Goal: Information Seeking & Learning: Learn about a topic

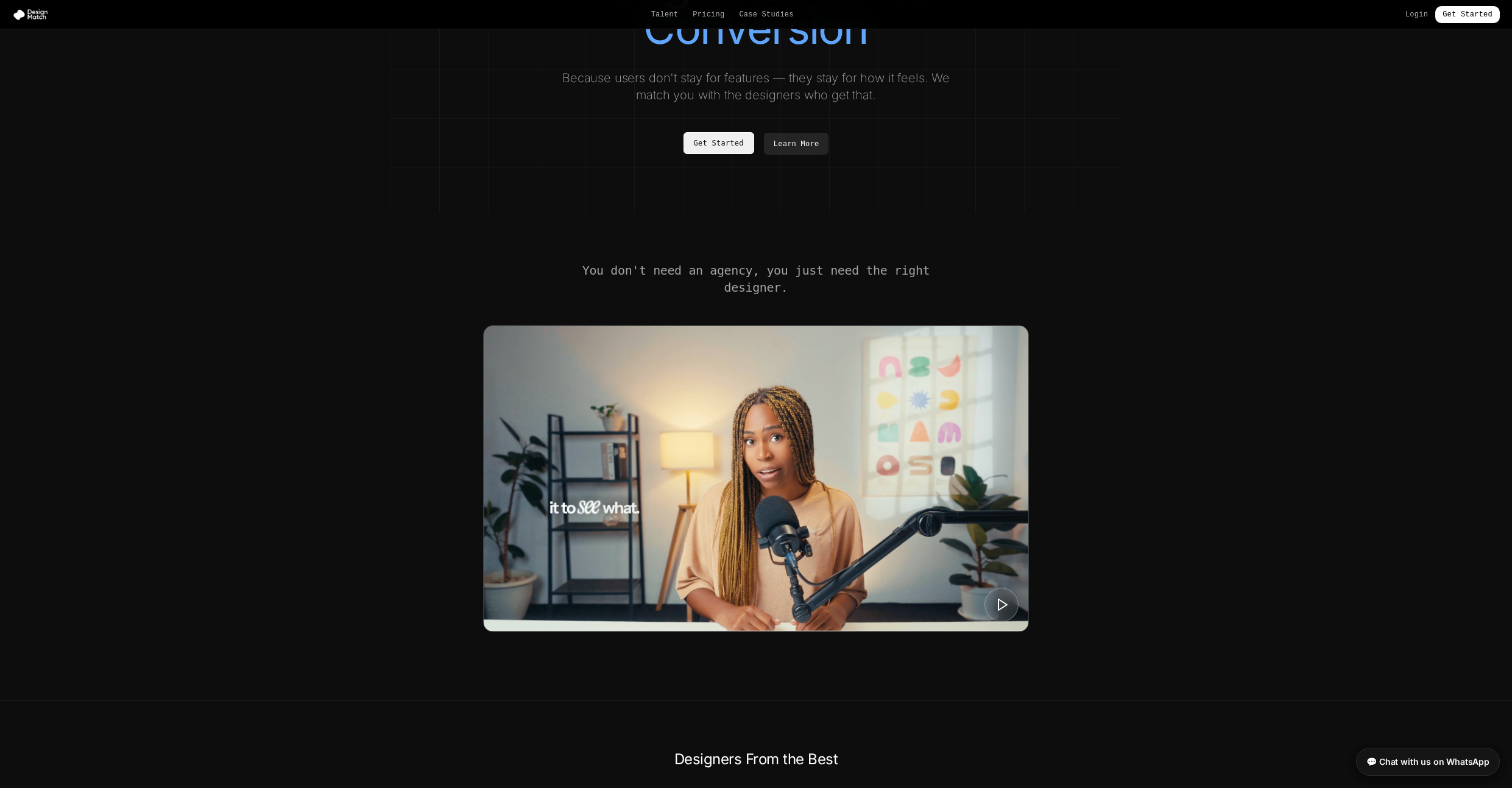
scroll to position [207, 0]
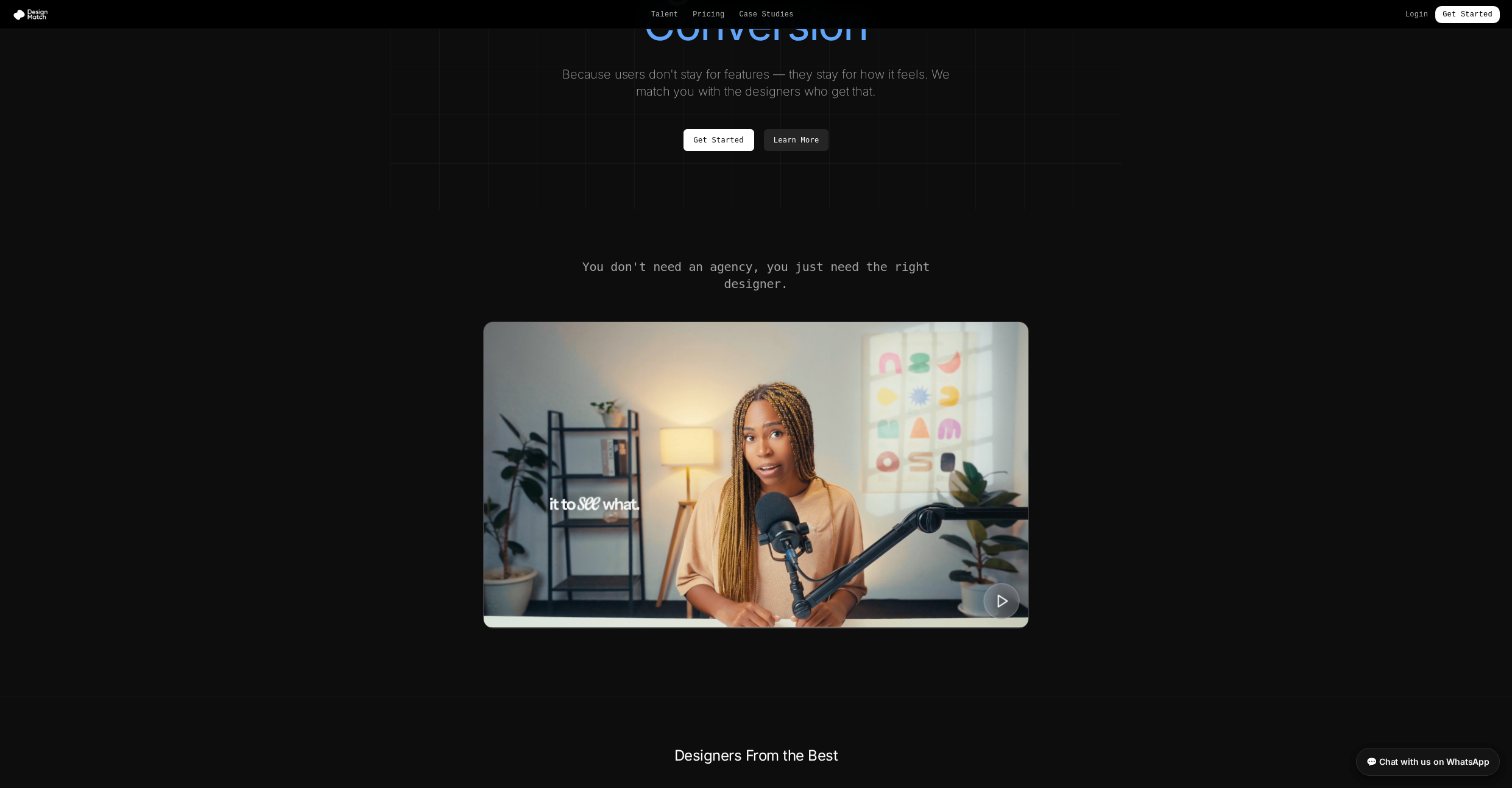
click at [1005, 607] on polygon at bounding box center [1003, 601] width 9 height 12
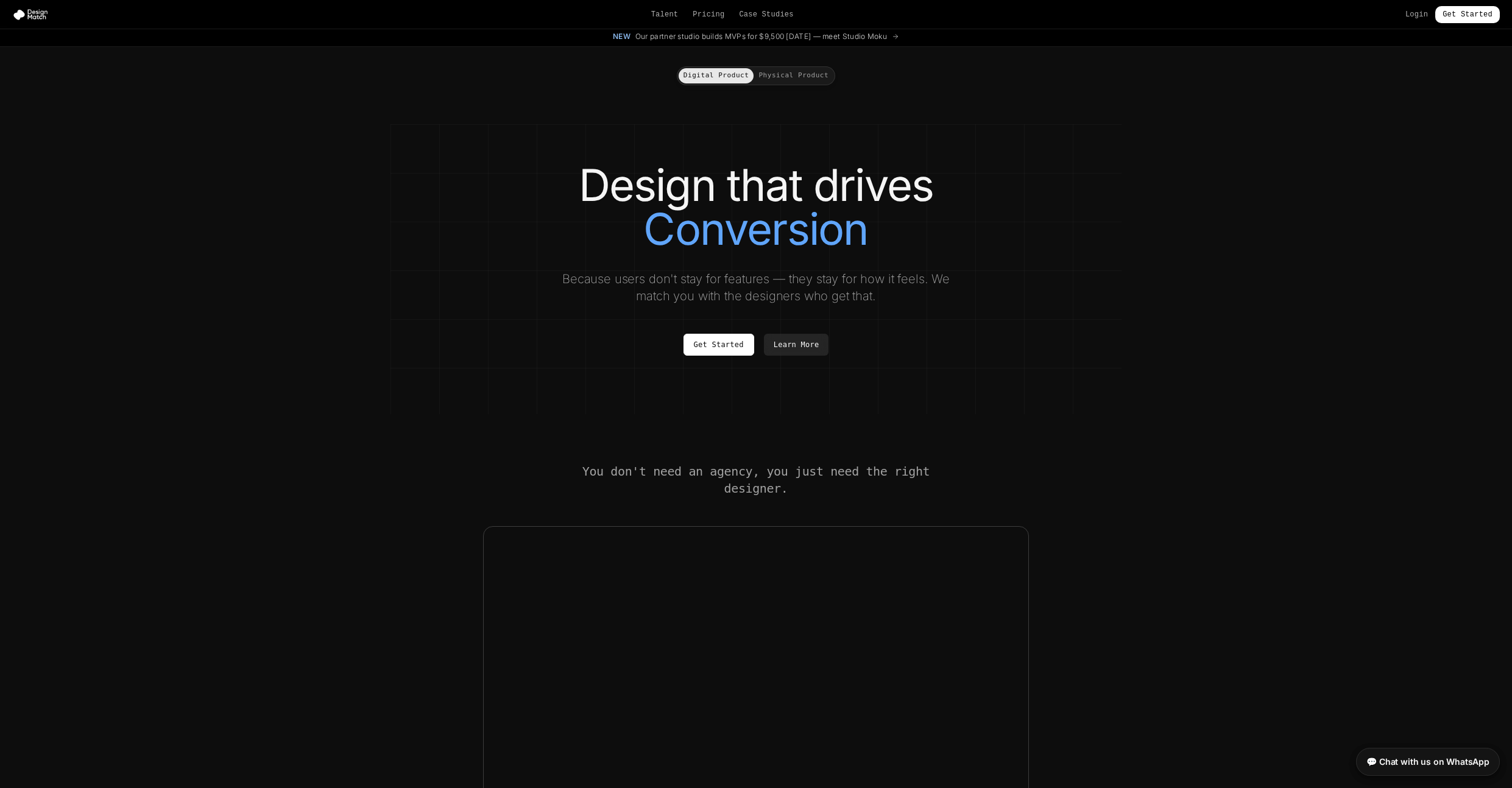
scroll to position [0, 0]
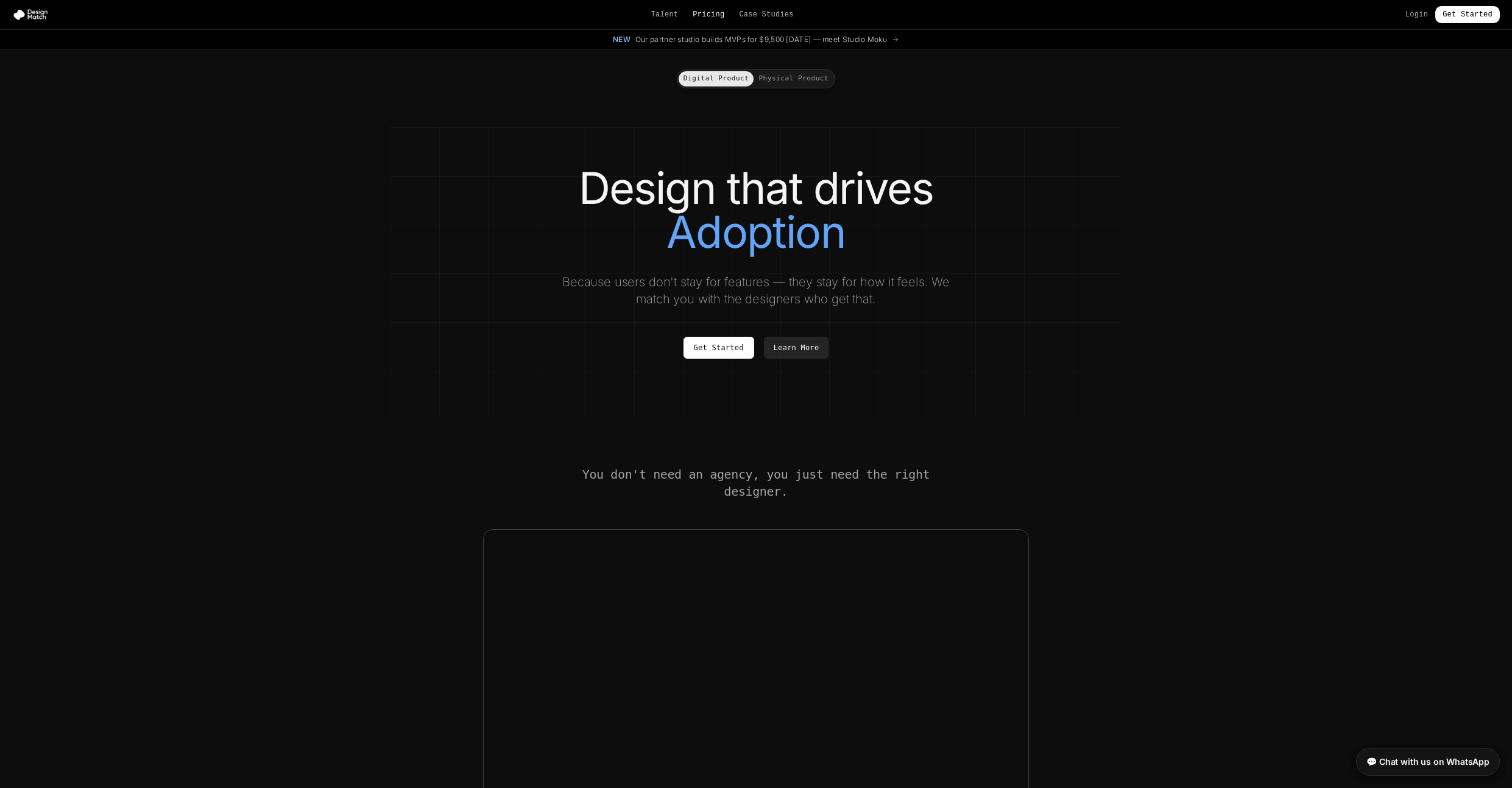
click at [705, 14] on link "Pricing" at bounding box center [708, 14] width 32 height 10
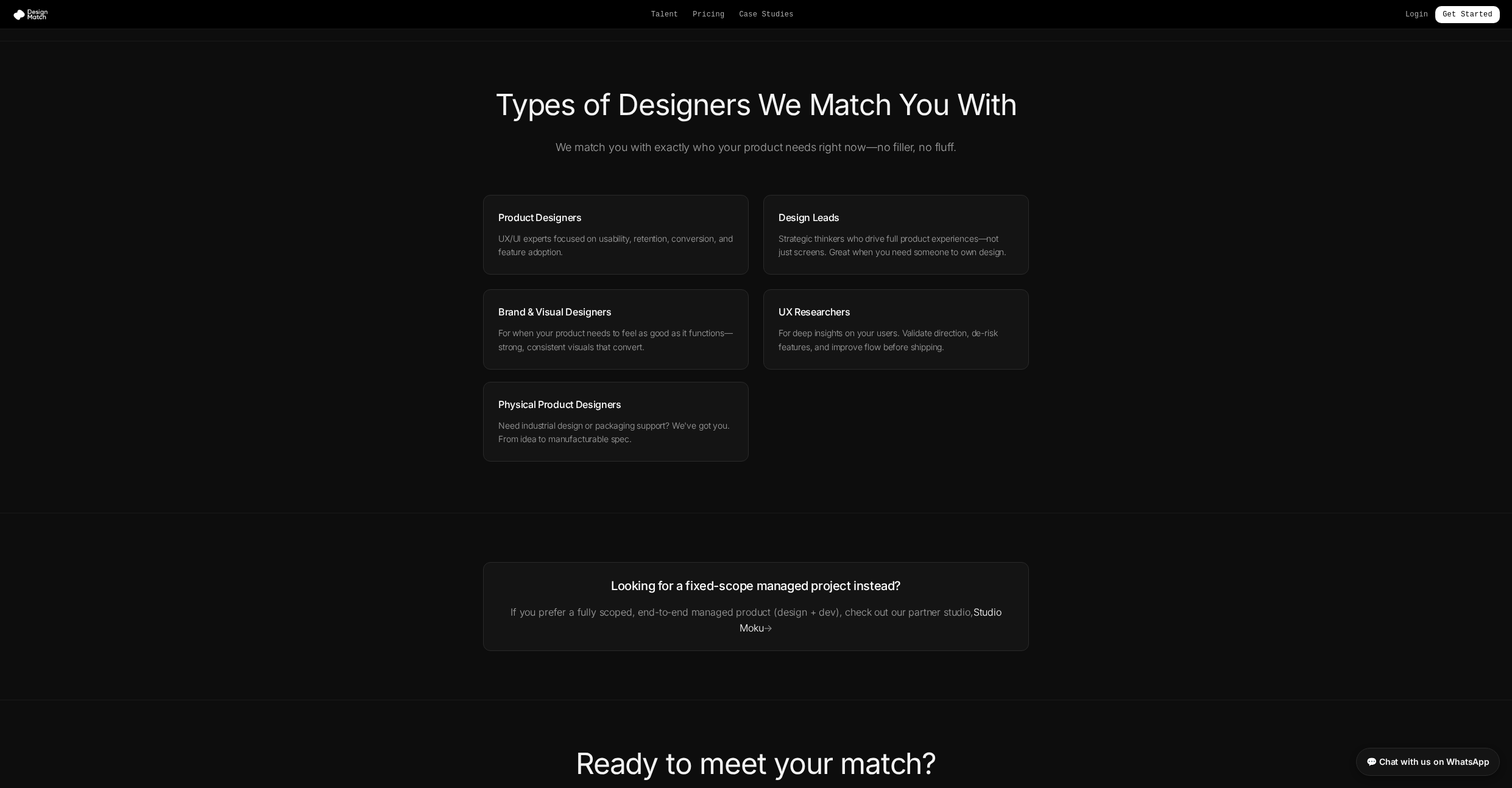
scroll to position [1519, 0]
click at [636, 461] on div "Physical Product Designers Need industrial design or packaging support? We've g…" at bounding box center [615, 421] width 266 height 80
click at [632, 411] on h3 "Physical Product Designers" at bounding box center [615, 404] width 235 height 14
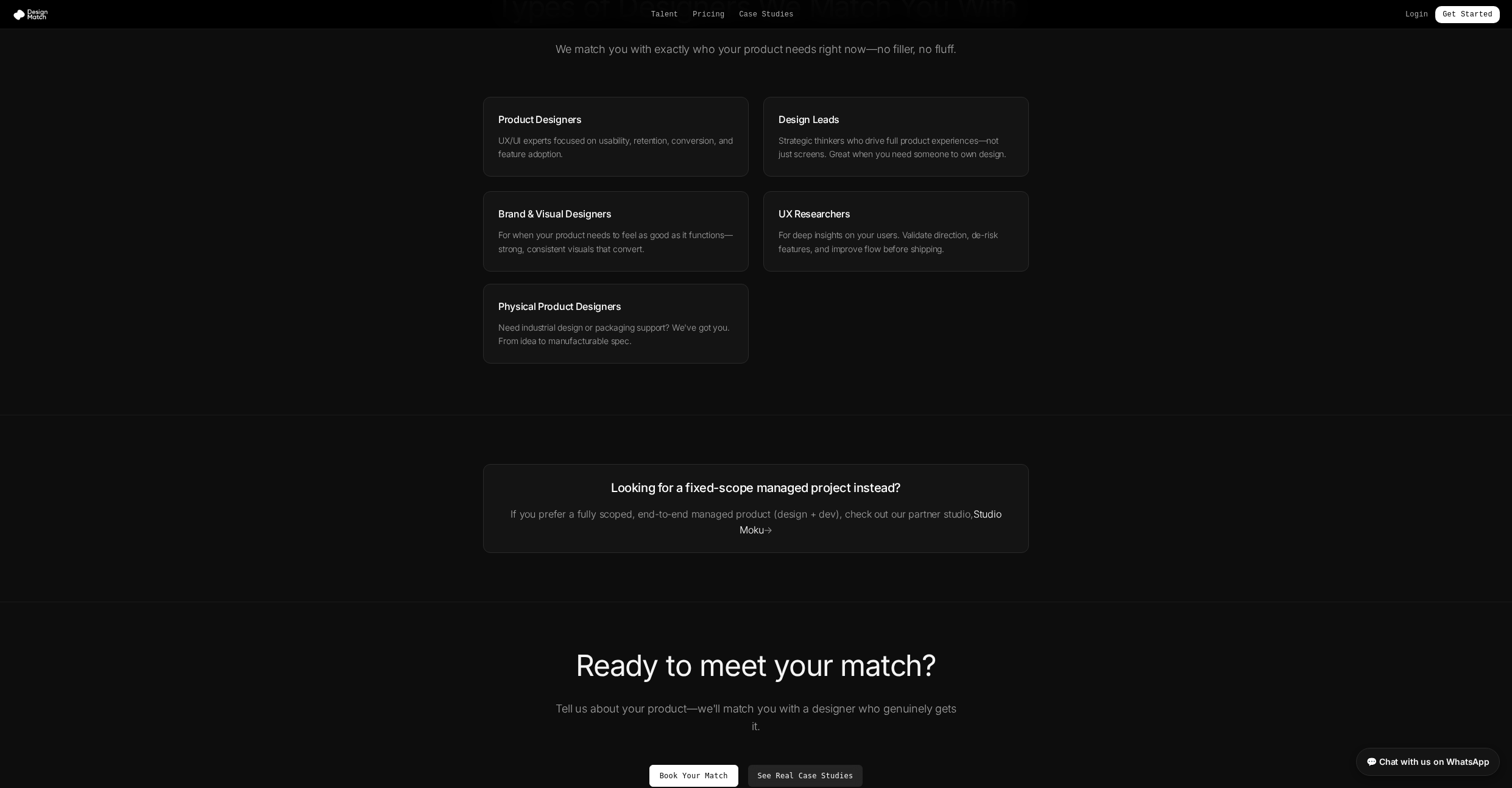
scroll to position [1849, 0]
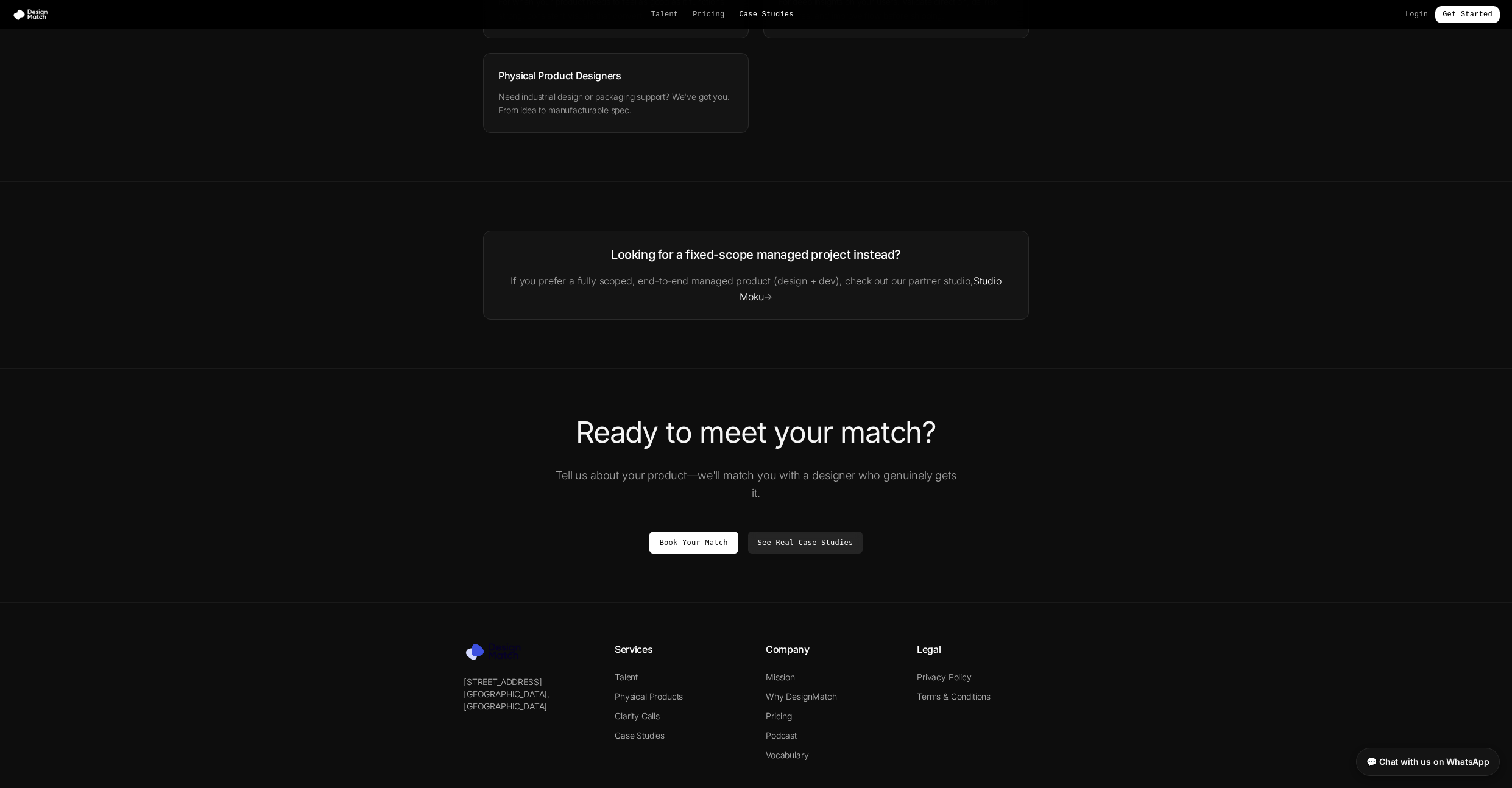
click at [775, 14] on link "Case Studies" at bounding box center [765, 14] width 54 height 10
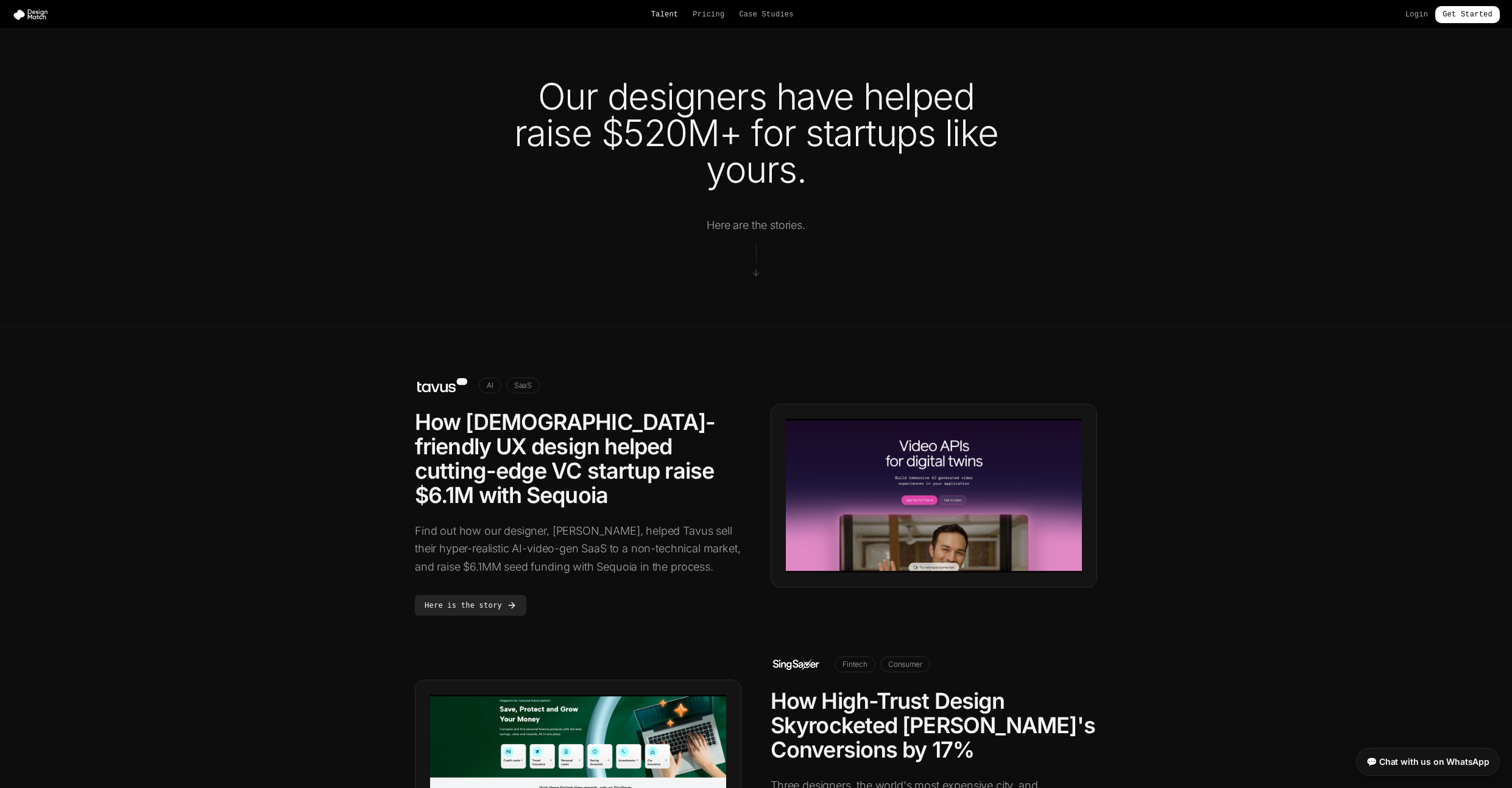
click at [664, 11] on link "Talent" at bounding box center [665, 14] width 27 height 10
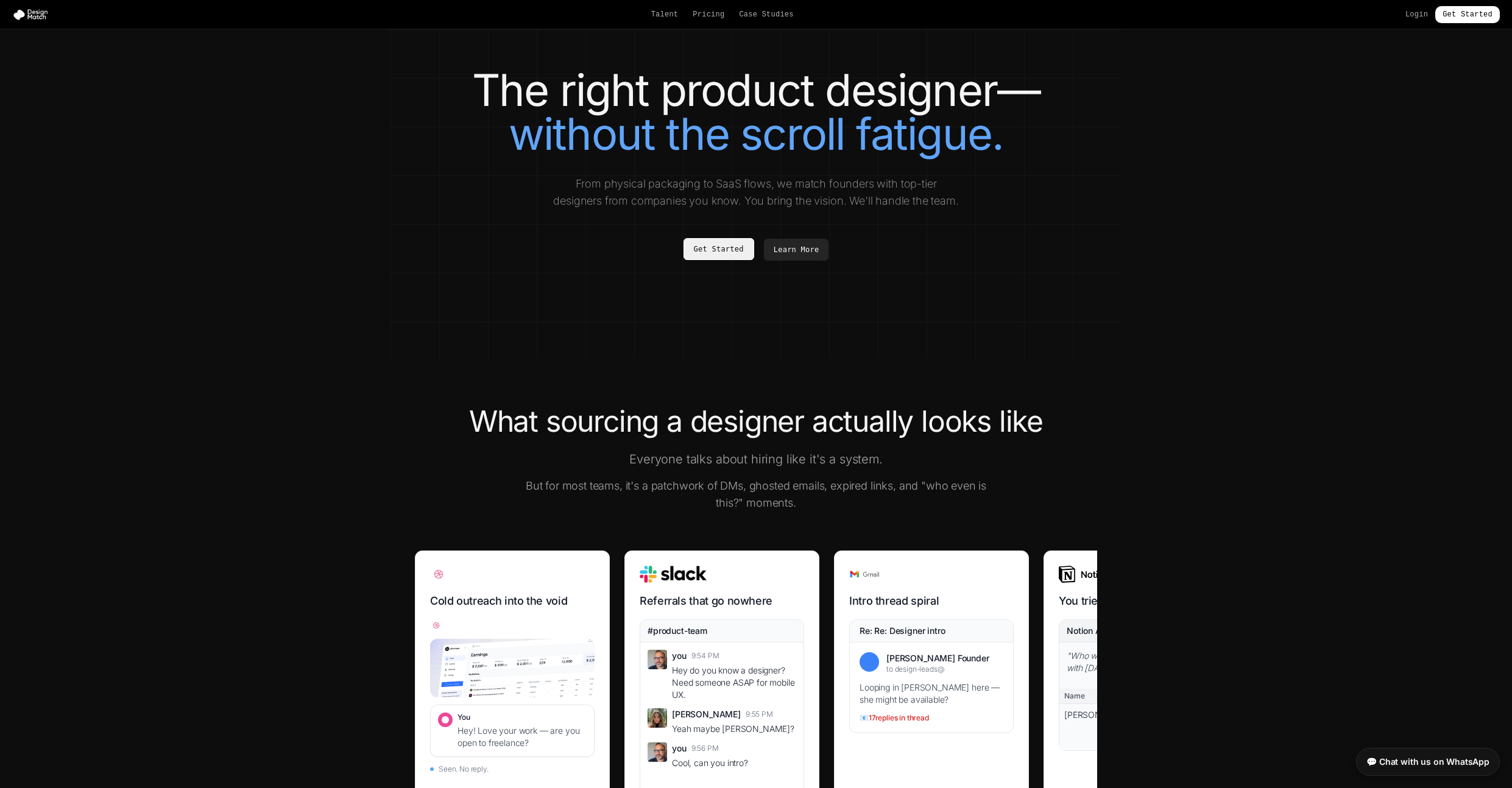
click at [720, 260] on link "Get Started" at bounding box center [718, 249] width 70 height 22
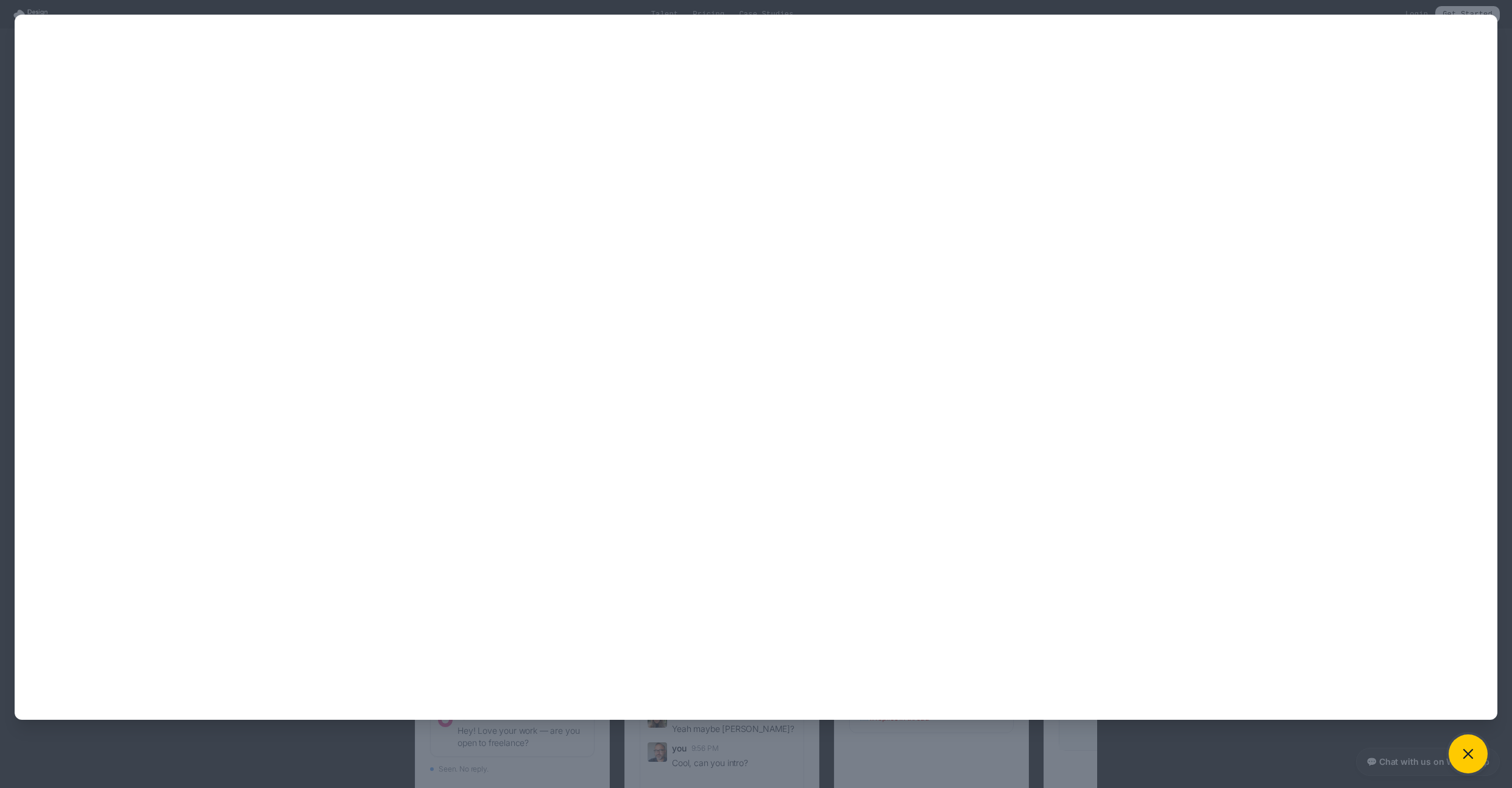
click at [1463, 744] on button at bounding box center [1468, 754] width 39 height 39
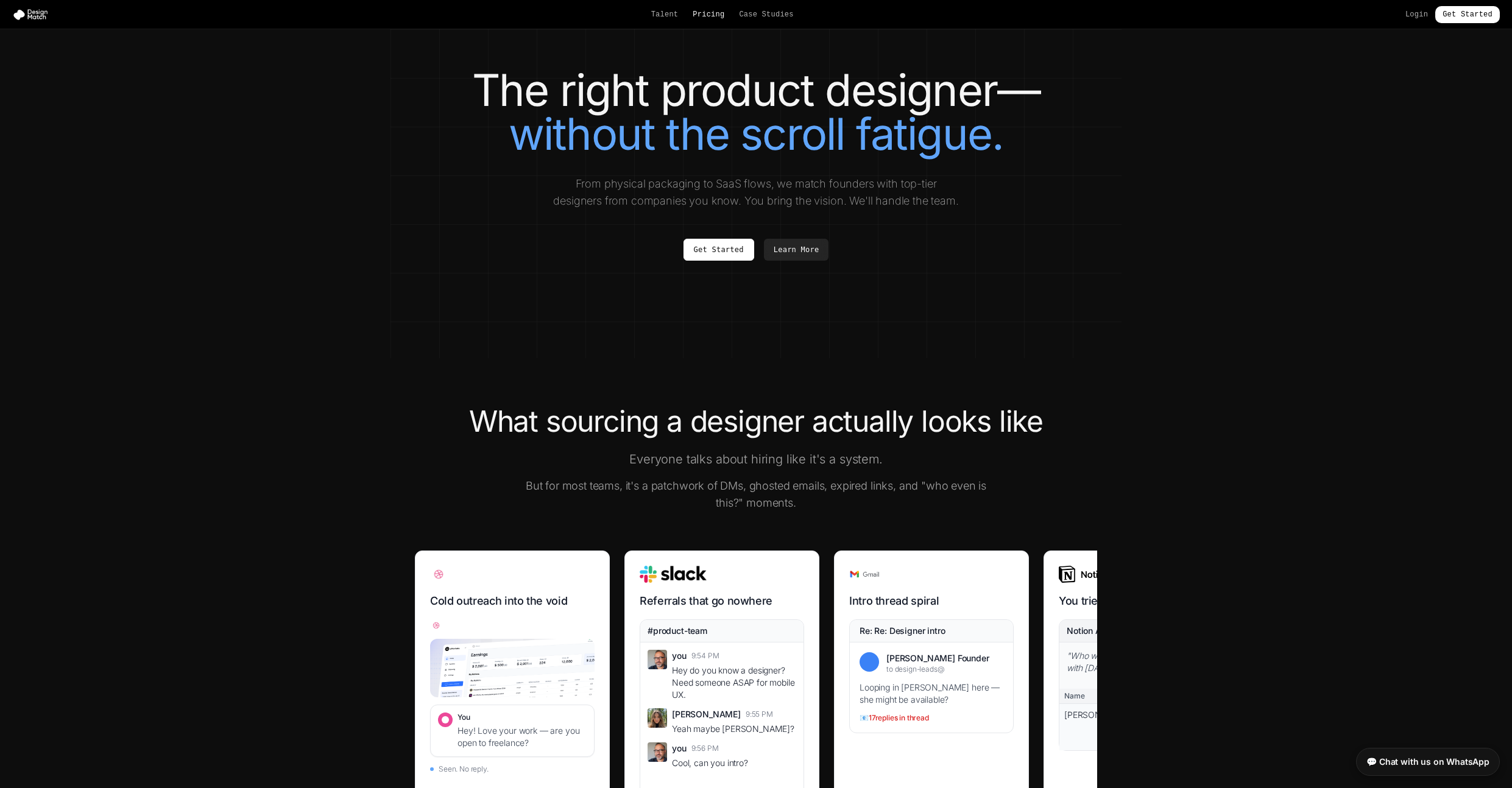
click at [710, 18] on link "Pricing" at bounding box center [708, 14] width 32 height 10
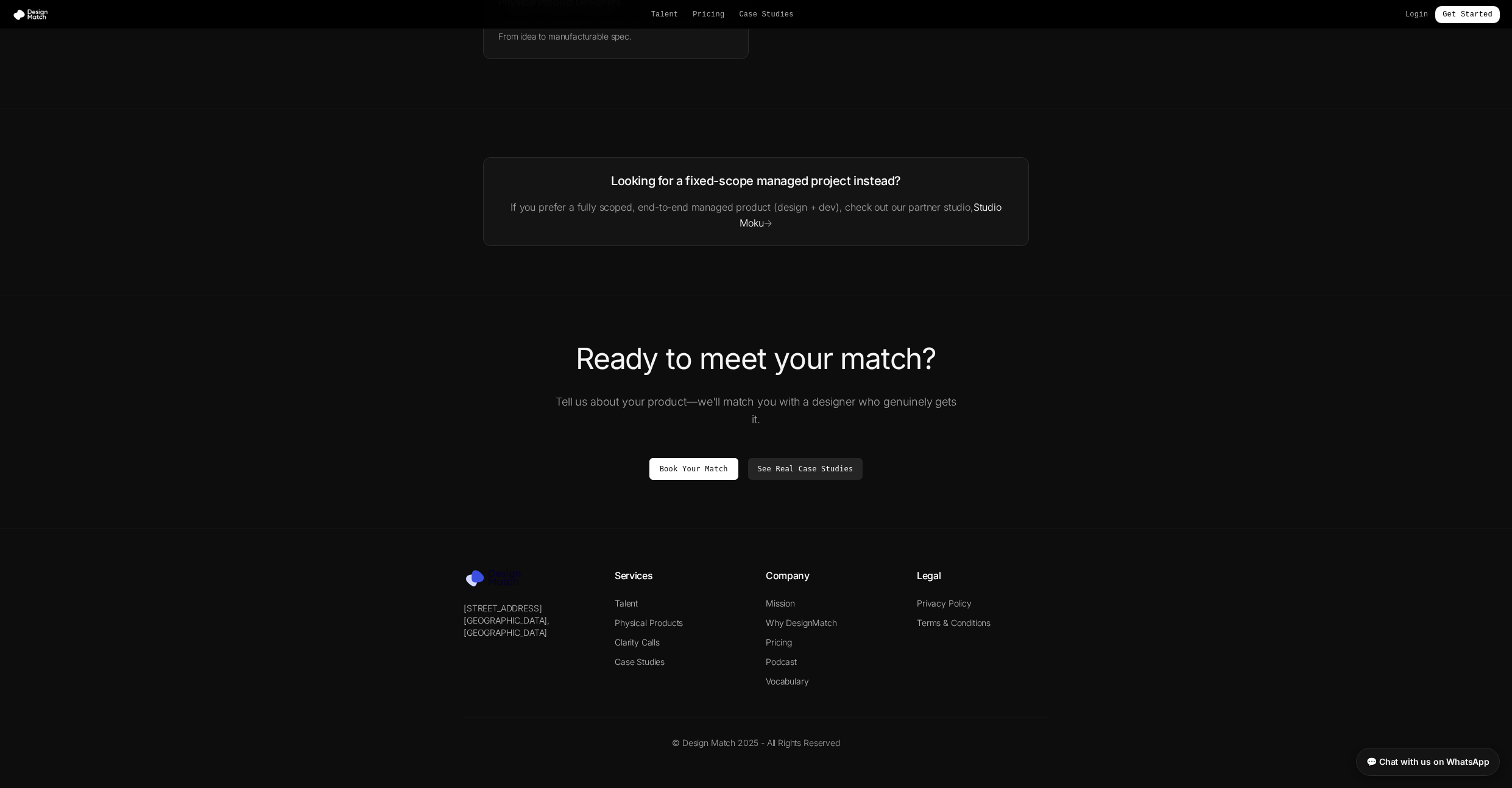
scroll to position [2033, 0]
click at [829, 466] on link "See Real Case Studies" at bounding box center [805, 468] width 115 height 22
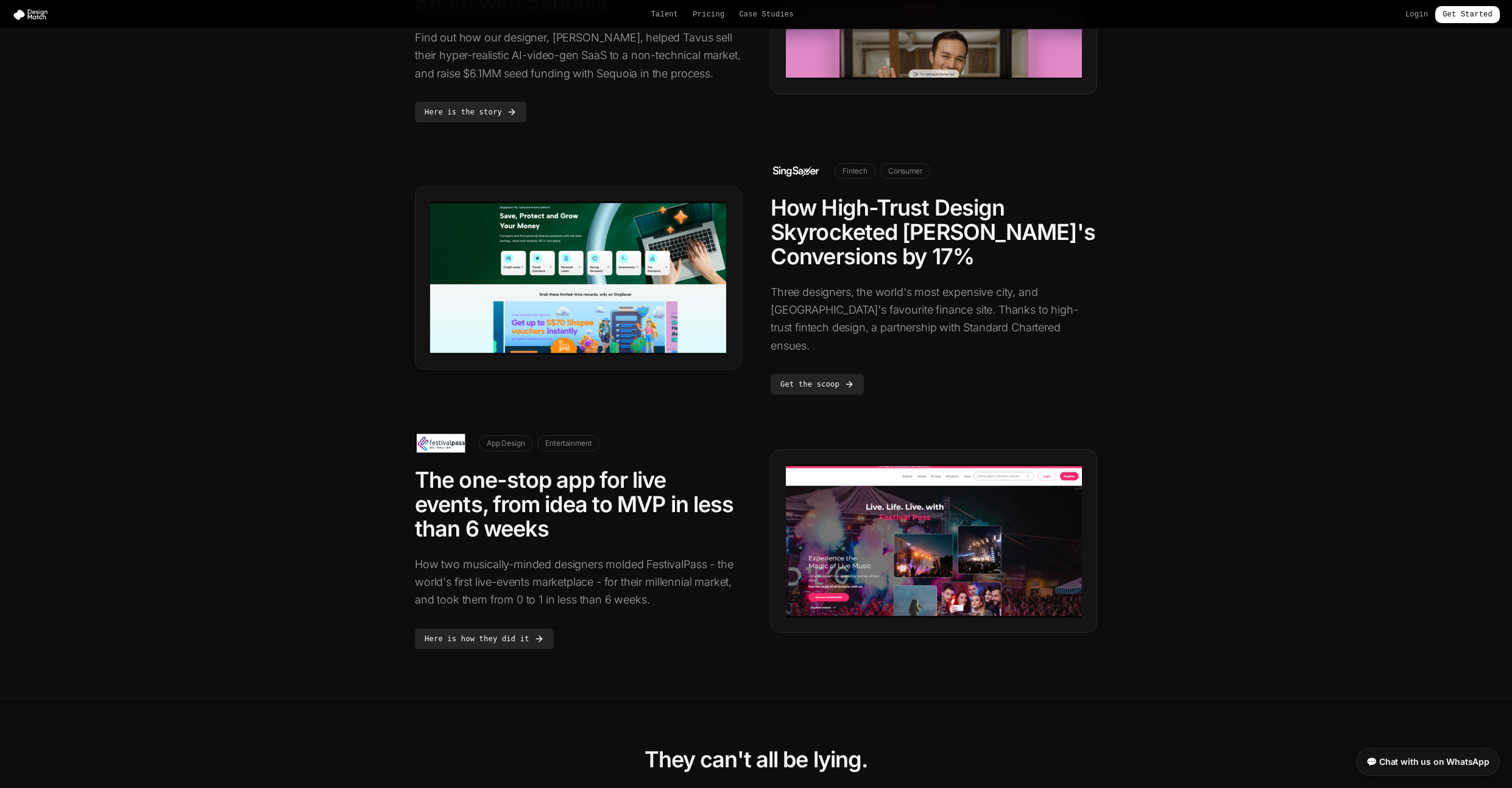
scroll to position [835, 0]
